Goal: Information Seeking & Learning: Understand process/instructions

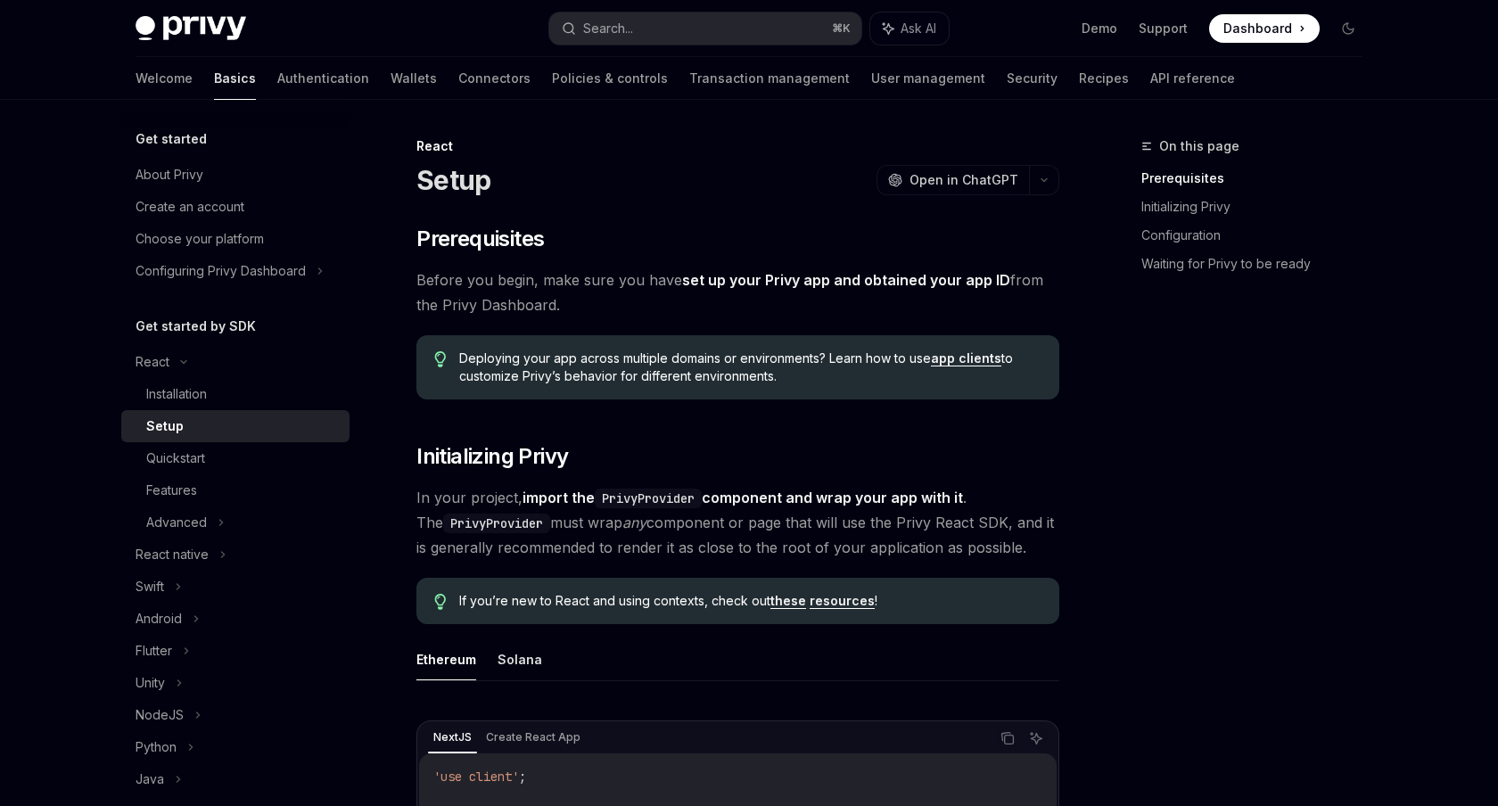
click at [976, 350] on span "Deploying your app across multiple domains or environments? Learn how to use ap…" at bounding box center [750, 368] width 582 height 36
click at [967, 360] on link "app clients" at bounding box center [966, 358] width 70 height 16
type textarea "*"
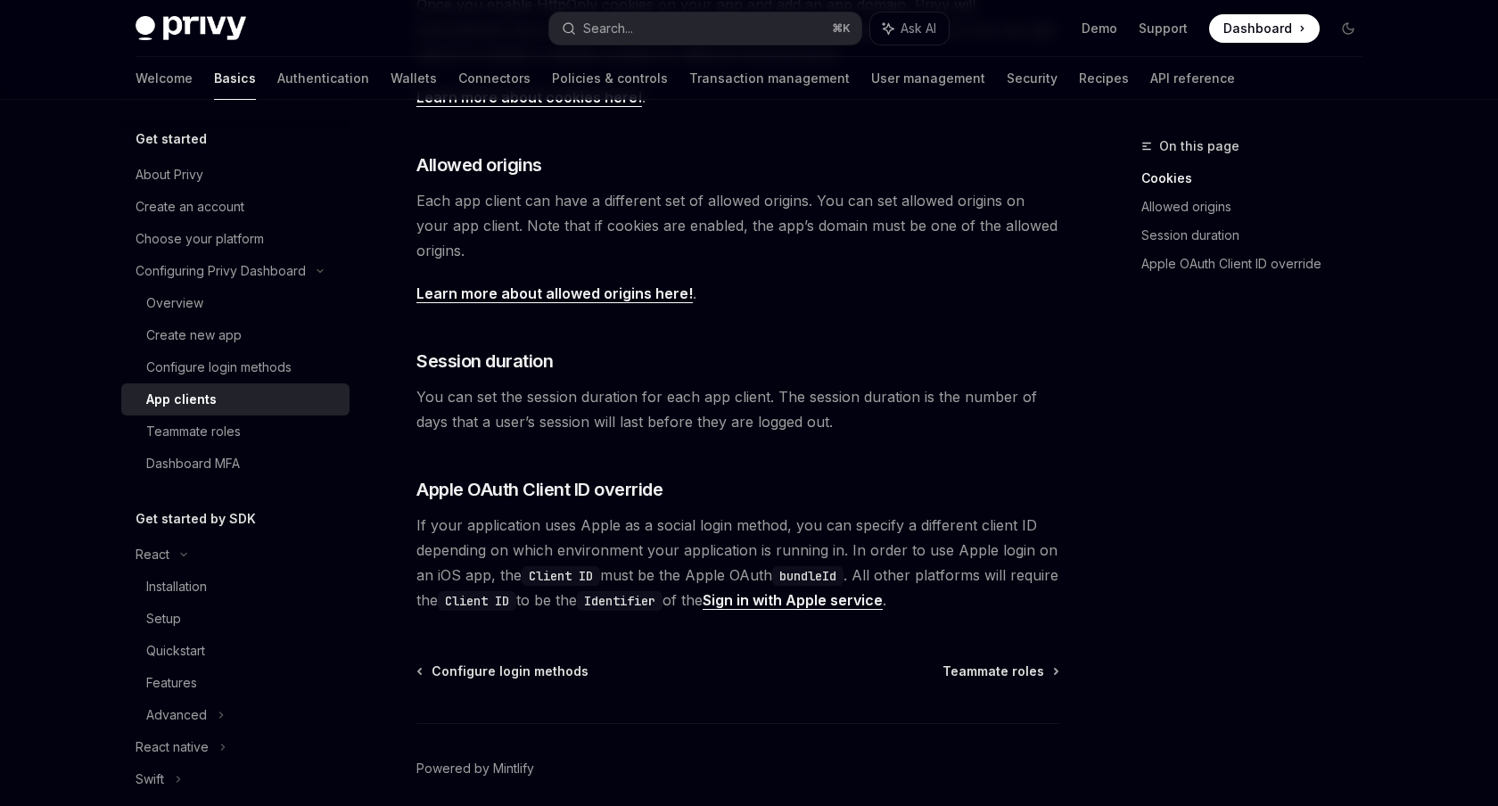
scroll to position [618, 0]
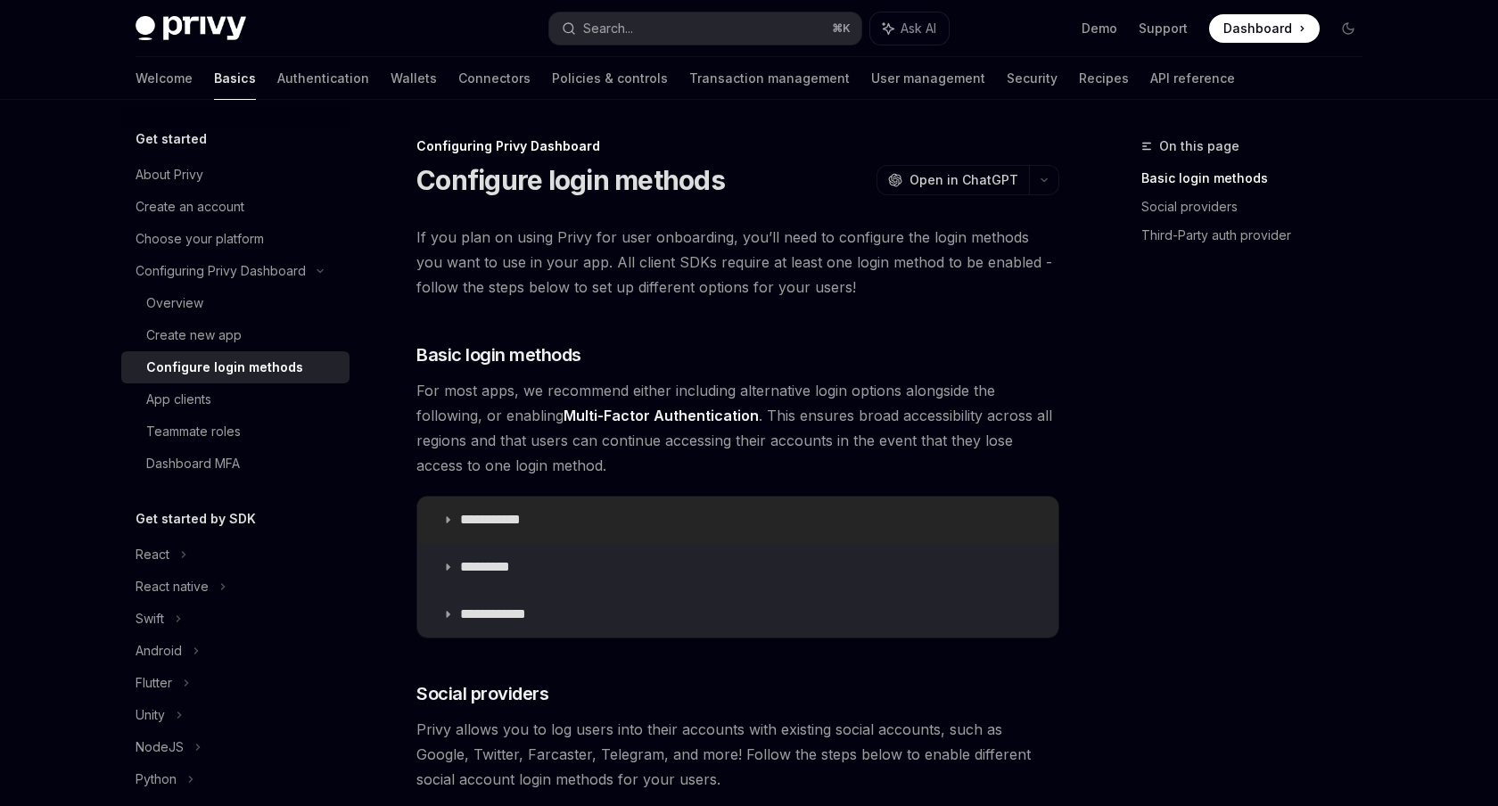
click at [443, 524] on icon at bounding box center [447, 519] width 11 height 11
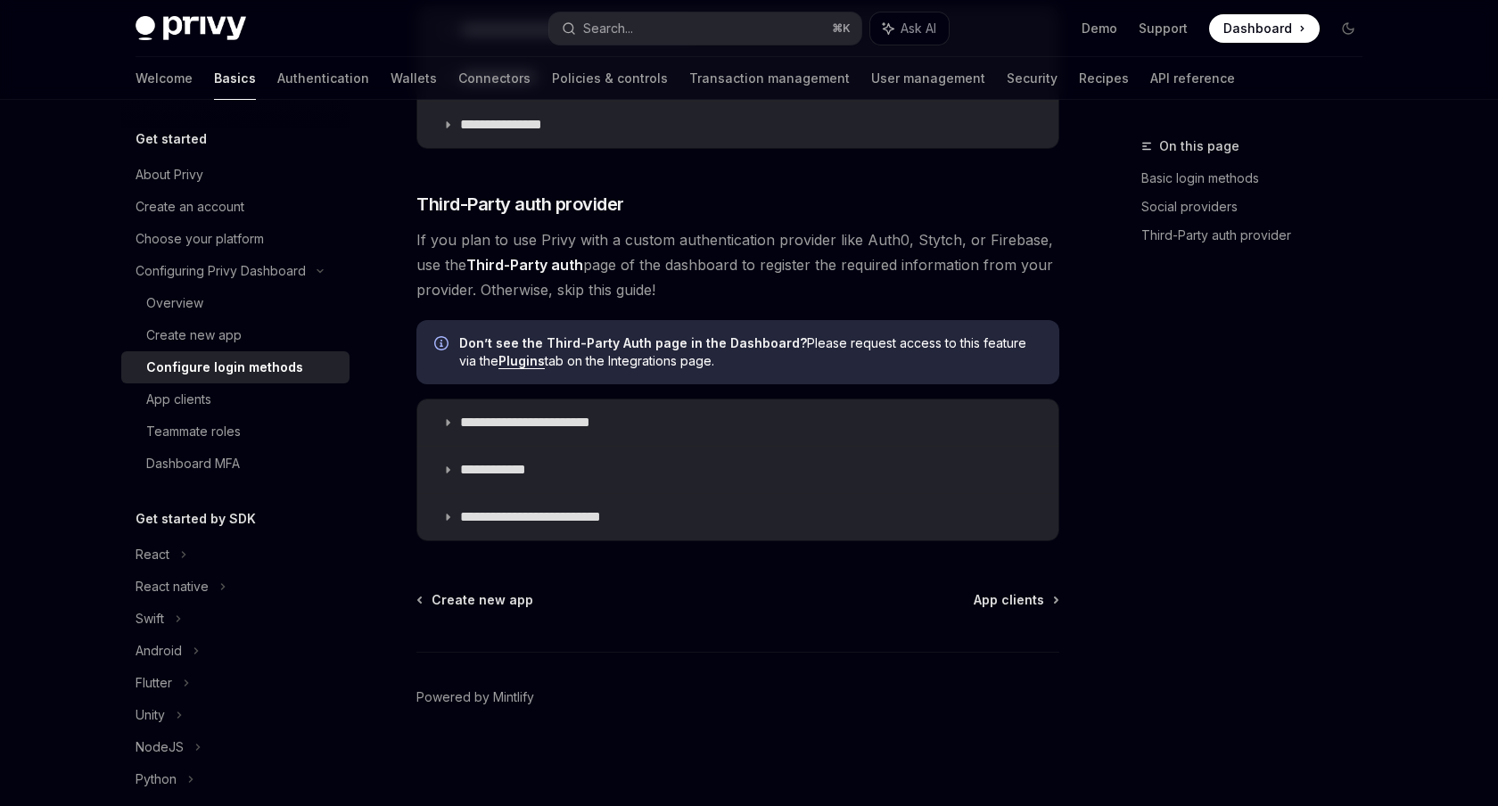
scroll to position [1404, 0]
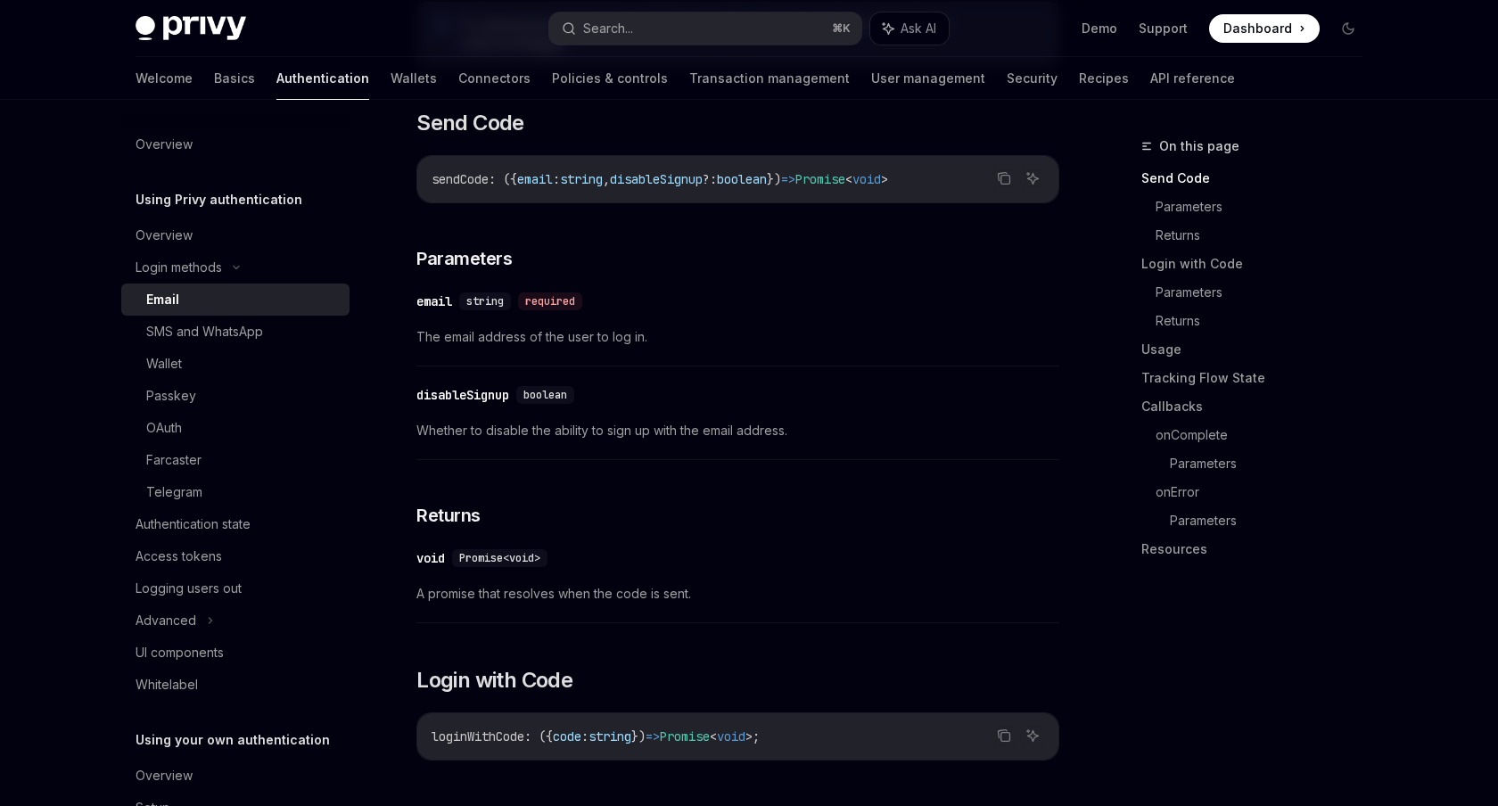
scroll to position [514, 0]
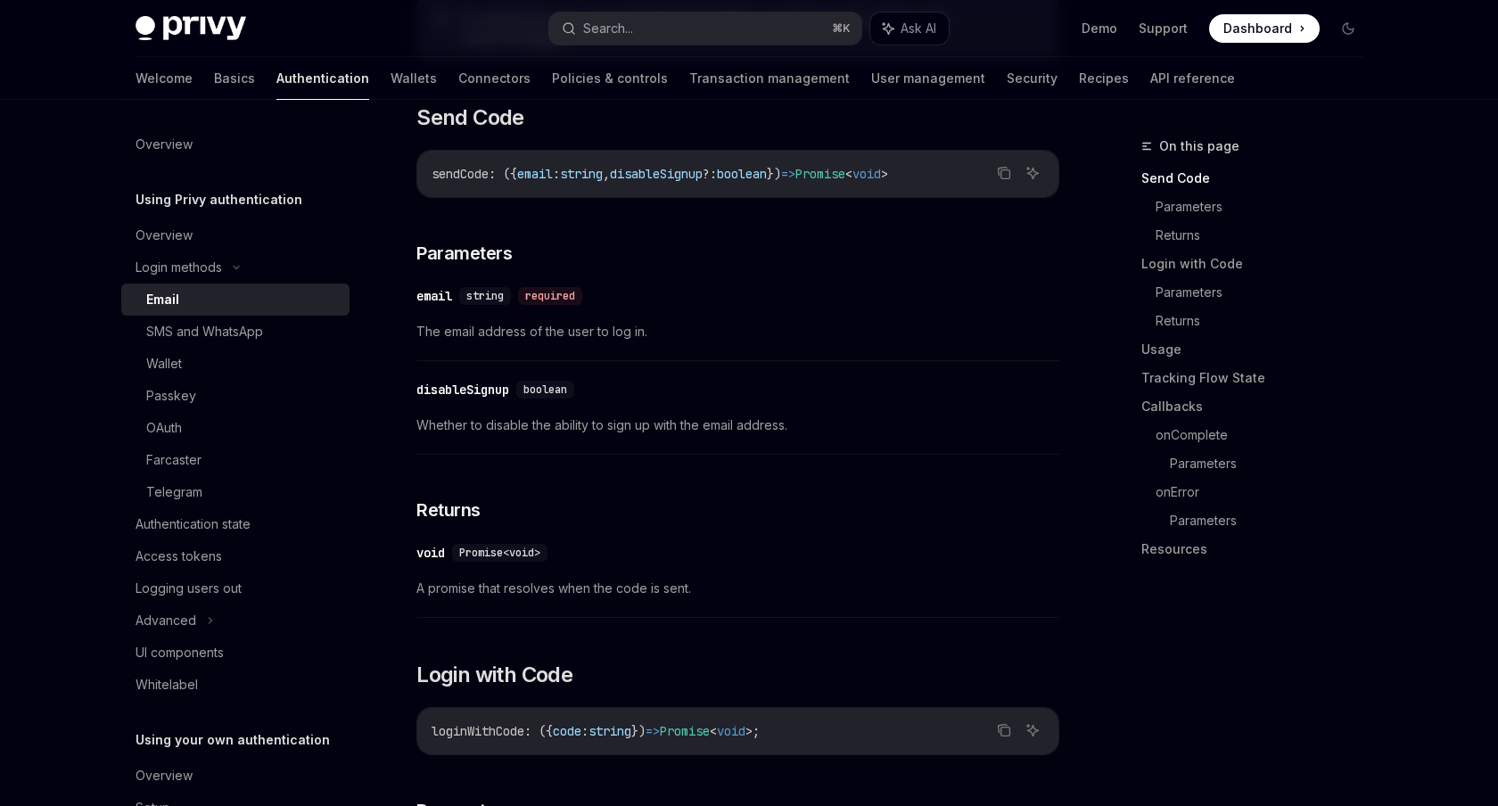
click at [628, 551] on div "​ void Promise<void> A promise that resolves when the code is sent." at bounding box center [737, 575] width 643 height 85
drag, startPoint x: 588, startPoint y: 404, endPoint x: 616, endPoint y: 536, distance: 134.8
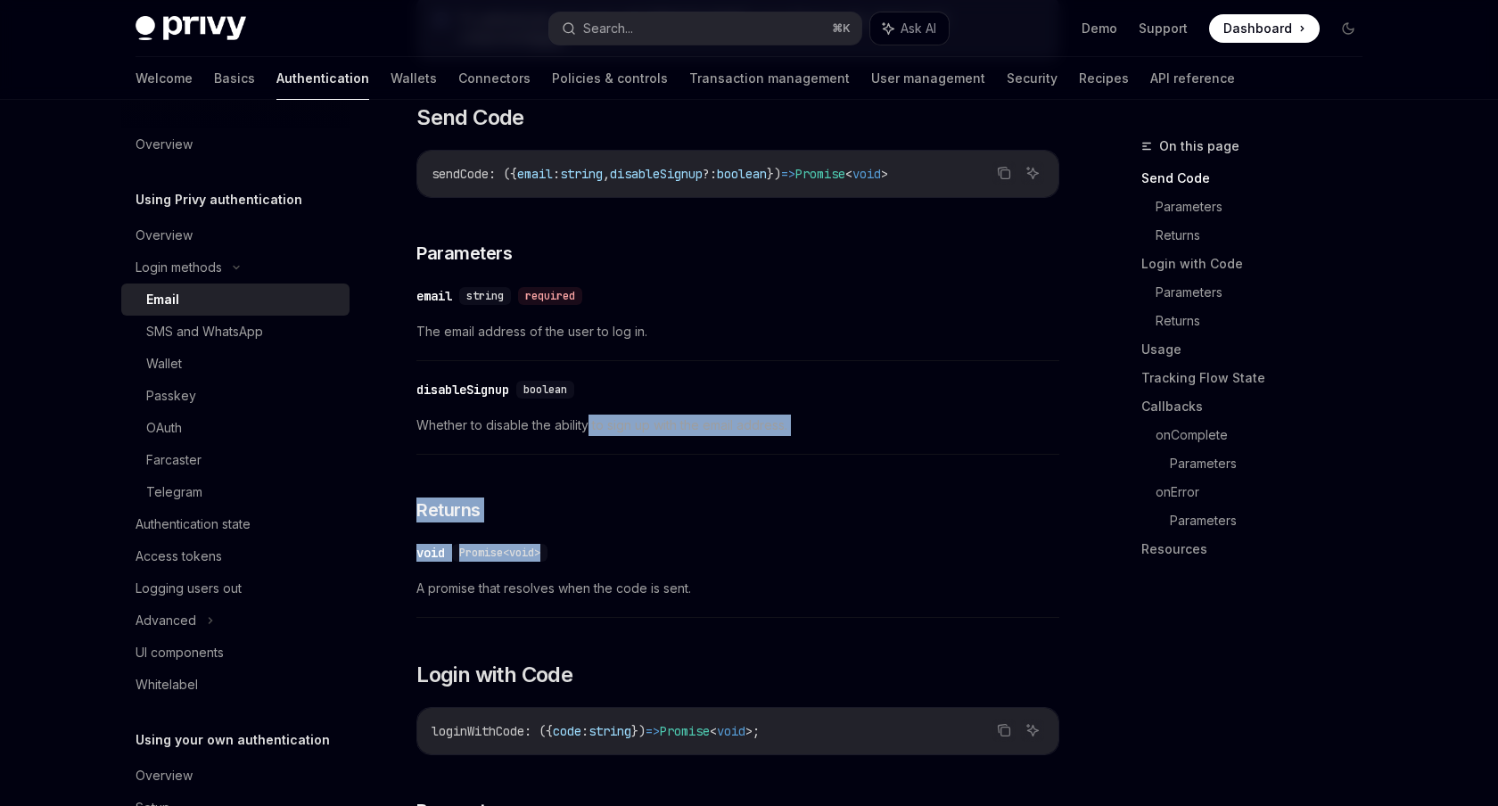
click at [616, 542] on div "​ void Promise<void>" at bounding box center [728, 552] width 625 height 21
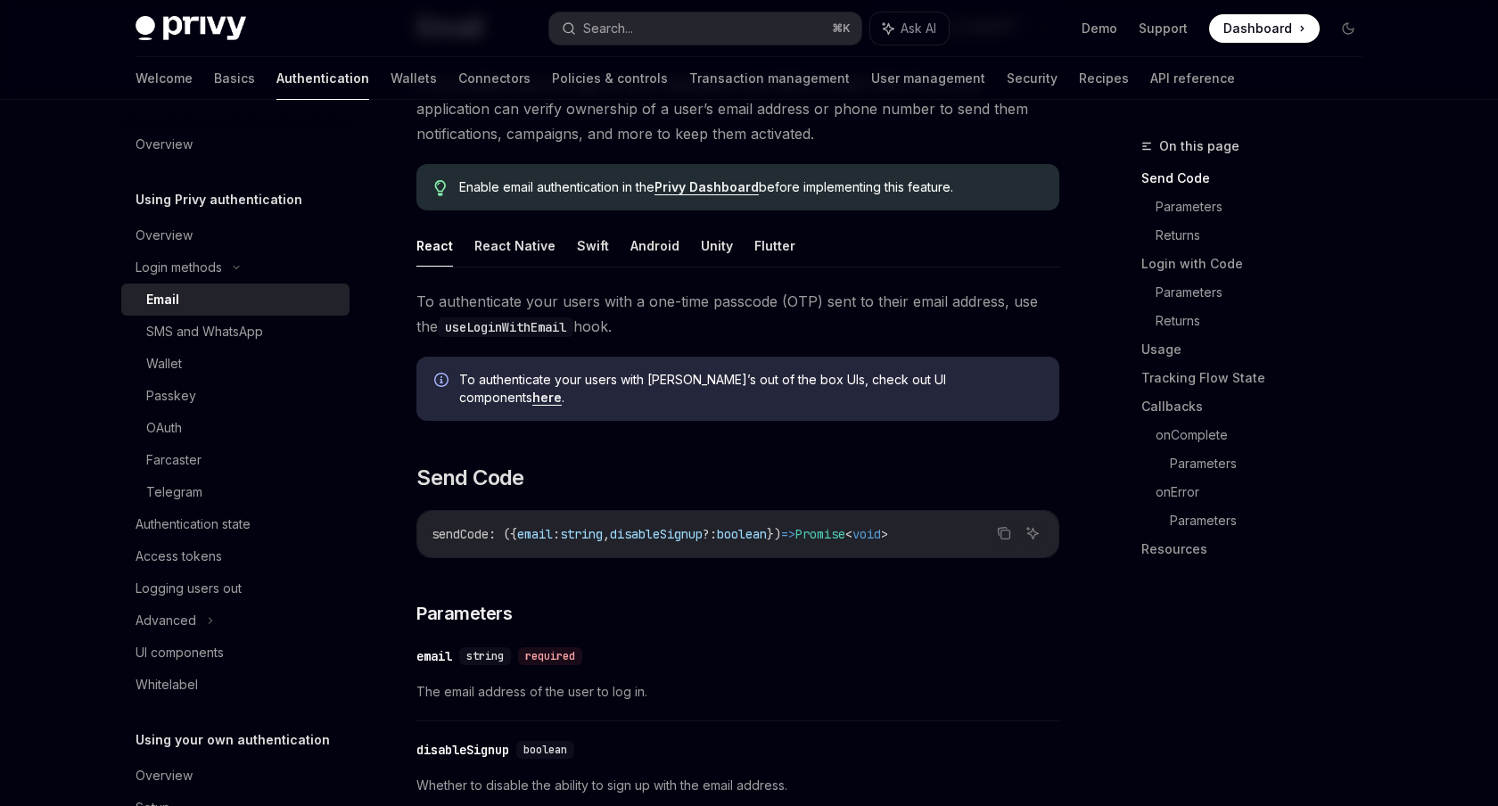
scroll to position [0, 0]
